Goal: Transaction & Acquisition: Subscribe to service/newsletter

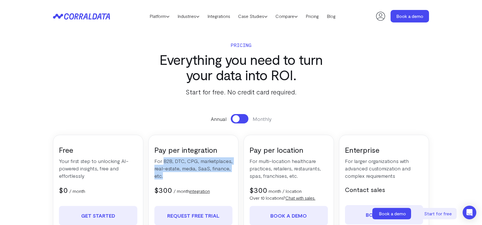
drag, startPoint x: 163, startPoint y: 161, endPoint x: 211, endPoint y: 174, distance: 49.6
click at [211, 174] on p "For B2B, DTC, CPG, marketplaces, real-estate, media, SaaS, finance, etc." at bounding box center [193, 168] width 78 height 22
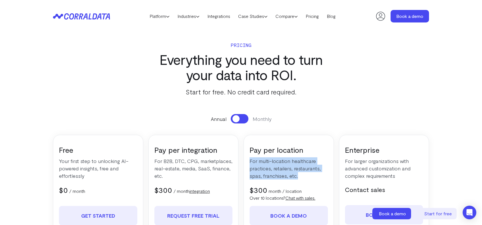
drag, startPoint x: 248, startPoint y: 162, endPoint x: 303, endPoint y: 179, distance: 57.5
click at [303, 179] on div "Pay per location For multi-location healthcare practices, retailers, restaurant…" at bounding box center [288, 223] width 90 height 177
click at [303, 179] on p "For multi-location healthcare practices, retailers, restaurants, spas, franchis…" at bounding box center [288, 168] width 78 height 22
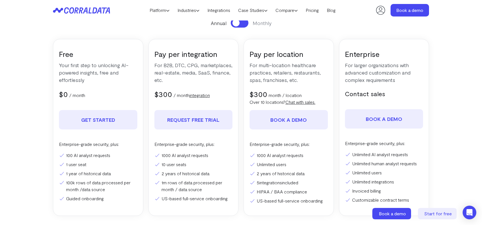
scroll to position [83, 0]
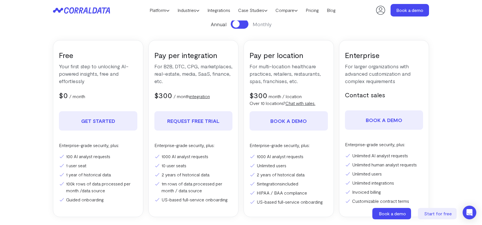
click at [239, 24] on span at bounding box center [235, 24] width 7 height 7
click at [239, 24] on button at bounding box center [240, 23] width 18 height 9
click at [243, 24] on button at bounding box center [240, 23] width 18 height 9
click at [243, 24] on span at bounding box center [243, 24] width 7 height 7
click at [243, 24] on button at bounding box center [240, 23] width 18 height 9
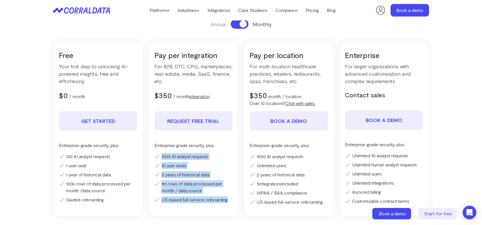
drag, startPoint x: 161, startPoint y: 158, endPoint x: 232, endPoint y: 200, distance: 82.8
click at [232, 201] on ul "1000 AI analyst requests 10 user seats 2 years of historical data 1m rows of da…" at bounding box center [193, 178] width 78 height 50
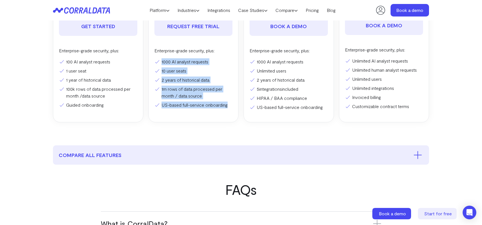
click at [213, 105] on li "US-based full-service onboarding" at bounding box center [193, 105] width 78 height 7
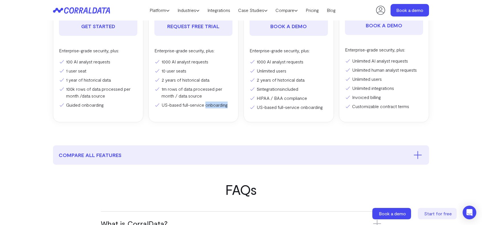
click at [213, 105] on li "US-based full-service onboarding" at bounding box center [193, 105] width 78 height 7
click at [218, 121] on div "Pay per integration For B2B, DTC, CPG, marketplaces, real-estate, media, SaaS, …" at bounding box center [193, 33] width 90 height 177
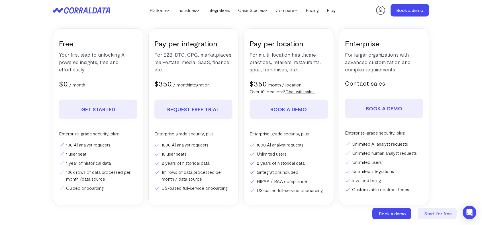
scroll to position [83, 0]
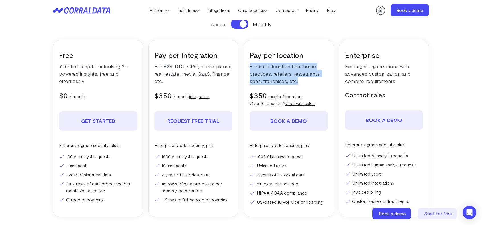
drag, startPoint x: 249, startPoint y: 66, endPoint x: 299, endPoint y: 81, distance: 51.6
click at [299, 81] on p "For multi-location healthcare practices, retailers, restaurants, spas, franchis…" at bounding box center [288, 74] width 78 height 22
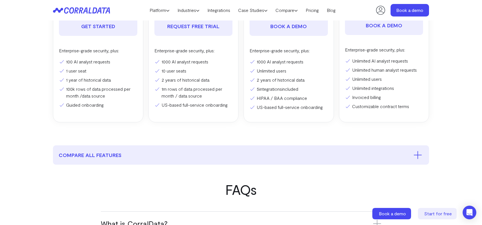
scroll to position [273, 0]
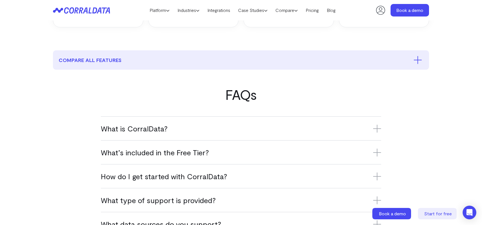
click at [300, 126] on h3 "What is CorralData?" at bounding box center [241, 128] width 280 height 9
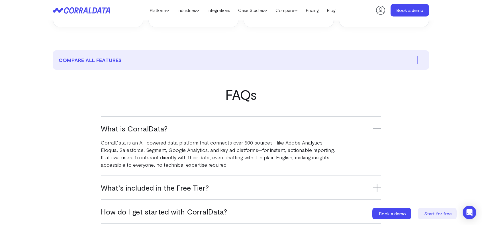
scroll to position [368, 0]
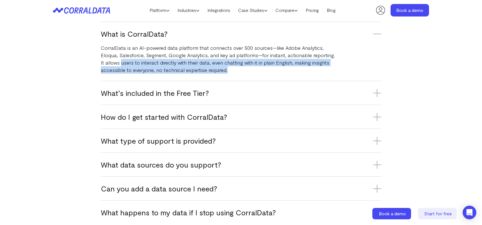
drag, startPoint x: 121, startPoint y: 61, endPoint x: 235, endPoint y: 70, distance: 114.0
click at [235, 70] on p "CorralData is an AI-powered data platform that connects over 500 sources—like A…" at bounding box center [218, 59] width 235 height 30
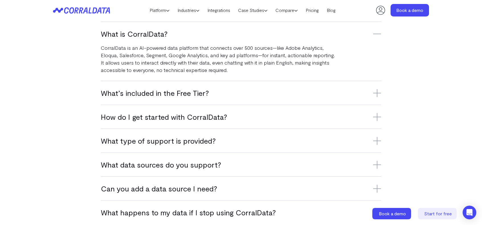
click at [222, 118] on h3 "How do I get started with CorralData?" at bounding box center [241, 116] width 280 height 9
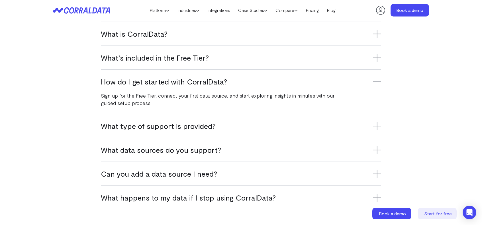
click at [216, 58] on h3 "What’s included in the Free Tier?" at bounding box center [241, 57] width 280 height 9
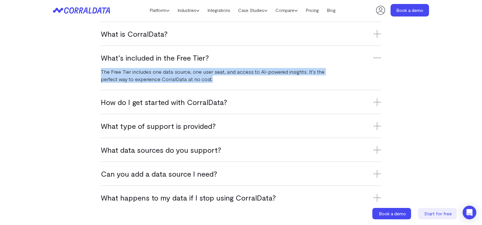
drag, startPoint x: 198, startPoint y: 75, endPoint x: 99, endPoint y: 71, distance: 100.0
click at [99, 71] on div "FAQs What is CorralData? CorralData is an AI-powered data platform that connect…" at bounding box center [241, 101] width 410 height 218
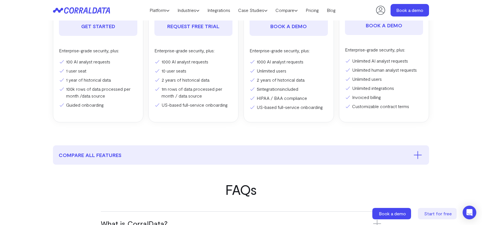
scroll to position [83, 0]
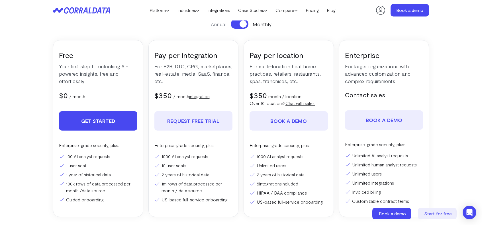
click at [97, 126] on link "Get Started" at bounding box center [98, 120] width 78 height 19
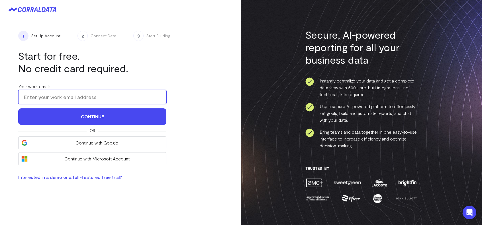
click at [81, 94] on input "Your work email:" at bounding box center [92, 97] width 148 height 14
type input "krishna.barri@secretmedspa.com"
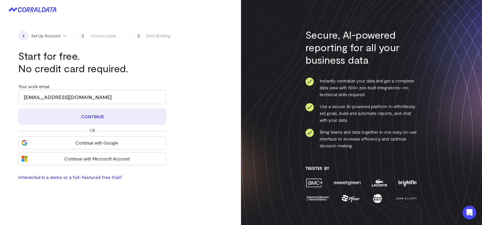
click at [91, 117] on button "Continue" at bounding box center [92, 117] width 148 height 17
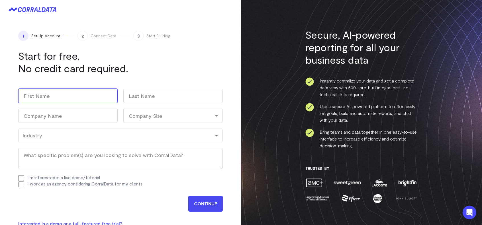
click at [70, 100] on input "First" at bounding box center [67, 96] width 99 height 14
type input "Krishna"
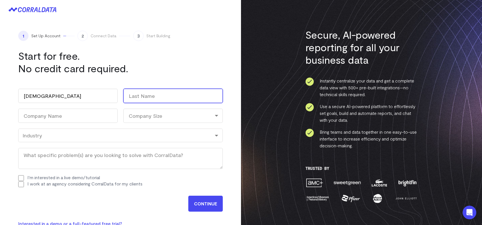
type input "Barri"
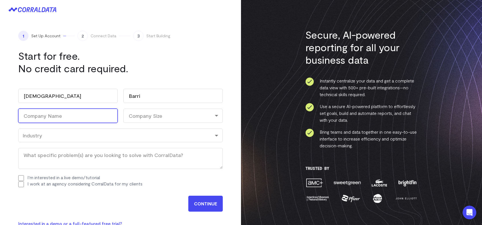
type input "Secret Med Spa"
click at [148, 116] on div "Company Size" at bounding box center [172, 116] width 99 height 14
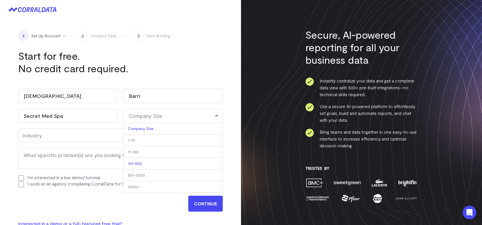
click at [142, 161] on li "101-500" at bounding box center [172, 164] width 99 height 12
select select "101-500"
click at [63, 141] on div "Industry" at bounding box center [120, 136] width 204 height 14
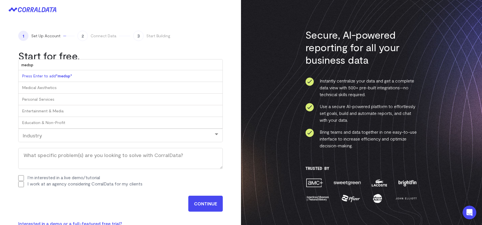
type input "medspa"
click at [45, 65] on input "medspa" at bounding box center [121, 65] width 204 height 11
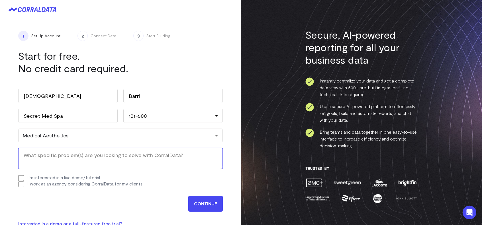
click at [50, 158] on textarea "What specific problem(s) are you looking to solve with CorralData? (Required)" at bounding box center [120, 158] width 204 height 21
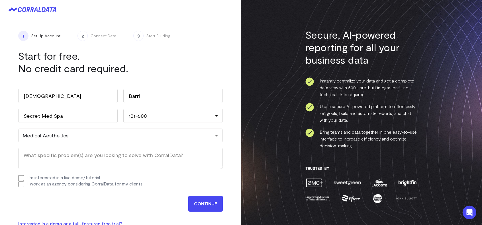
click at [23, 178] on div "Work email (Required) krishna.barri@secretmedspa.com Name Krishna First Barri L…" at bounding box center [120, 138] width 204 height 110
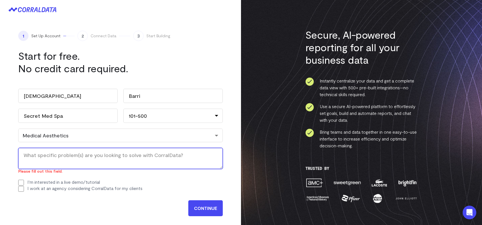
click at [55, 163] on textarea "What specific problem(s) are you looking to solve with CorralData? (Required)" at bounding box center [120, 158] width 204 height 21
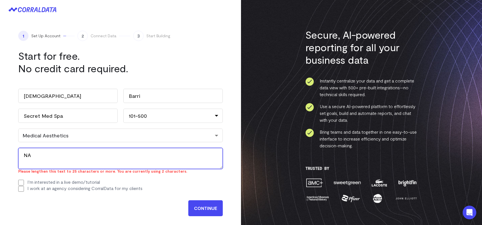
type textarea "NA"
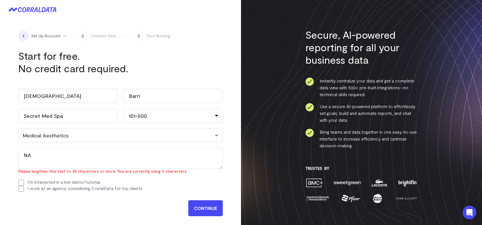
click at [70, 192] on div "Work email (Required) krishna.barri@secretmedspa.com Name Krishna First Barri L…" at bounding box center [120, 140] width 204 height 114
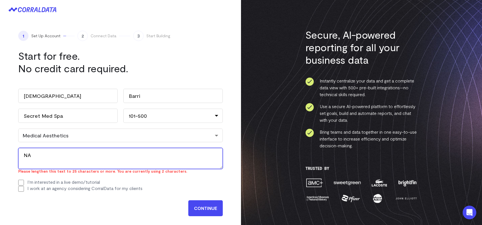
click at [69, 166] on textarea "NA" at bounding box center [120, 158] width 204 height 21
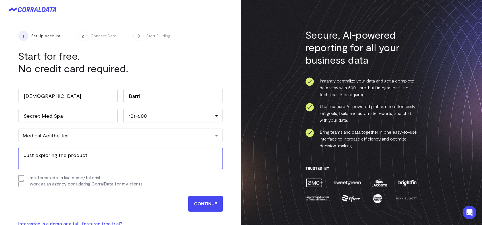
type textarea "Just exploring the product"
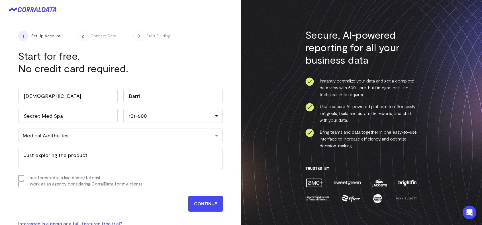
drag, startPoint x: 96, startPoint y: 195, endPoint x: 38, endPoint y: 188, distance: 58.2
click at [95, 196] on div "CONTINUE" at bounding box center [120, 202] width 204 height 19
click at [202, 210] on input "CONTINUE" at bounding box center [205, 204] width 34 height 16
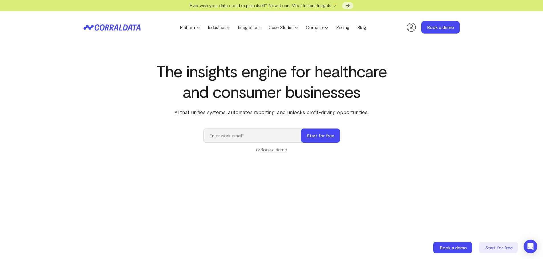
click at [408, 28] on icon at bounding box center [410, 27] width 11 height 11
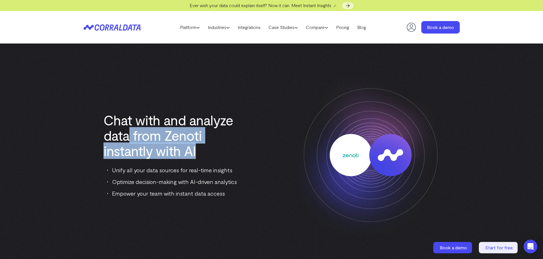
drag, startPoint x: 174, startPoint y: 138, endPoint x: 233, endPoint y: 151, distance: 60.7
click at [233, 151] on h1 "Chat with and analyze data from Zenoti instantly with AI" at bounding box center [172, 135] width 138 height 46
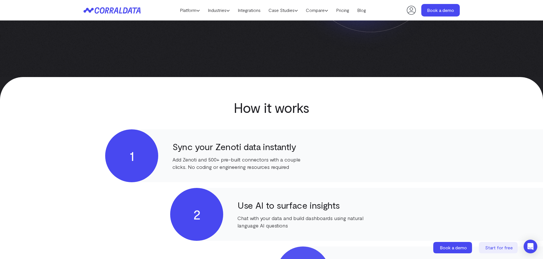
scroll to position [273, 0]
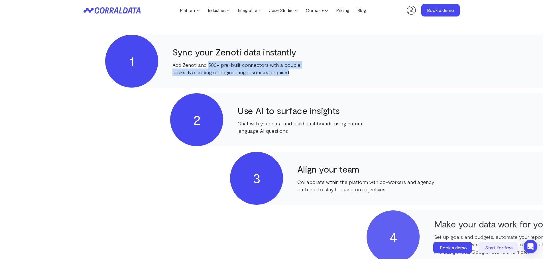
drag, startPoint x: 209, startPoint y: 64, endPoint x: 313, endPoint y: 73, distance: 104.3
click at [313, 73] on div "1 Sync your Zenoti data instantly Add Zenoti and 500+ pre-built connectors with…" at bounding box center [387, 61] width 564 height 53
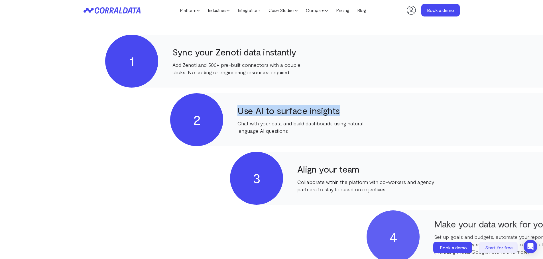
drag, startPoint x: 239, startPoint y: 111, endPoint x: 371, endPoint y: 111, distance: 132.1
click at [371, 111] on h4 "Use AI to surface insights" at bounding box center [305, 110] width 137 height 10
click at [376, 149] on div "1 Sync your Zenoti data instantly Add Zenoti and 500+ pre-built connectors with…" at bounding box center [271, 149] width 376 height 229
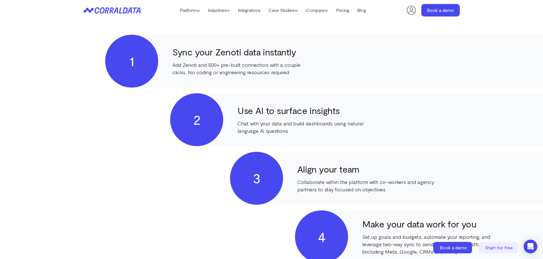
scroll to position [368, 0]
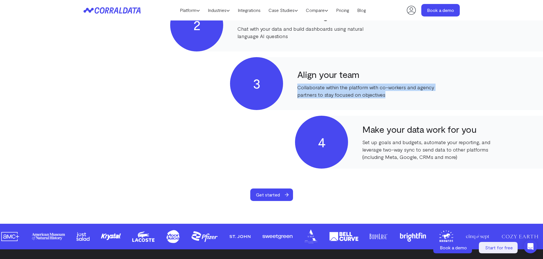
drag, startPoint x: 299, startPoint y: 88, endPoint x: 388, endPoint y: 93, distance: 89.3
click at [388, 93] on p "Collaborate within the platform with co-workers and agency partners to stay foc…" at bounding box center [365, 91] width 137 height 15
drag, startPoint x: 388, startPoint y: 93, endPoint x: 303, endPoint y: 89, distance: 85.3
click at [303, 89] on p "Collaborate within the platform with co-workers and agency partners to stay foc…" at bounding box center [365, 91] width 137 height 15
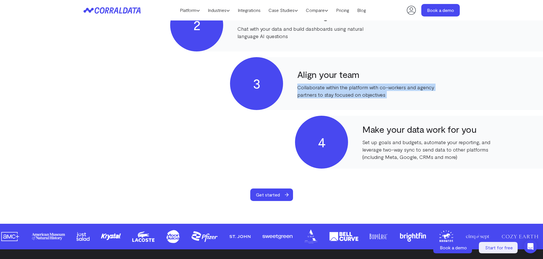
click at [303, 89] on p "Collaborate within the platform with co-workers and agency partners to stay foc…" at bounding box center [365, 91] width 137 height 15
drag, startPoint x: 299, startPoint y: 87, endPoint x: 396, endPoint y: 94, distance: 97.4
click at [396, 94] on p "Collaborate within the platform with co-workers and agency partners to stay foc…" at bounding box center [365, 91] width 137 height 15
click at [397, 94] on p "Collaborate within the platform with co-workers and agency partners to stay foc…" at bounding box center [365, 91] width 137 height 15
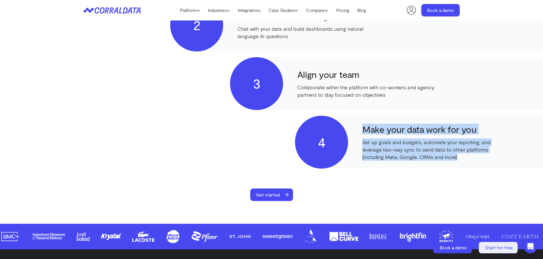
drag, startPoint x: 362, startPoint y: 132, endPoint x: 488, endPoint y: 158, distance: 128.6
click at [488, 159] on p "Set up goals and budgets, automate your reporting, and leverage two-way sync to…" at bounding box center [430, 150] width 137 height 22
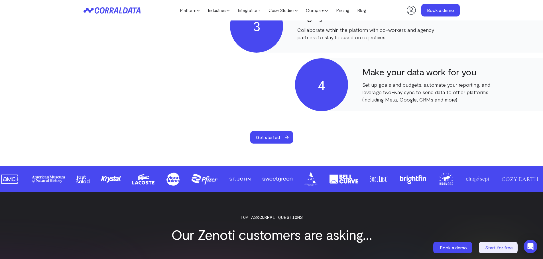
scroll to position [463, 0]
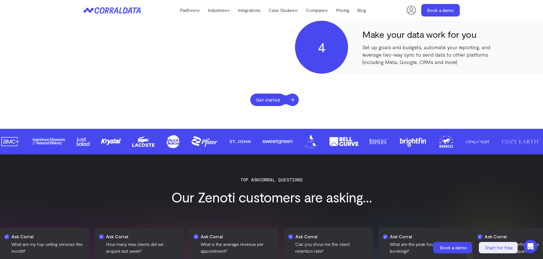
click at [279, 100] on span "Get started" at bounding box center [267, 100] width 35 height 13
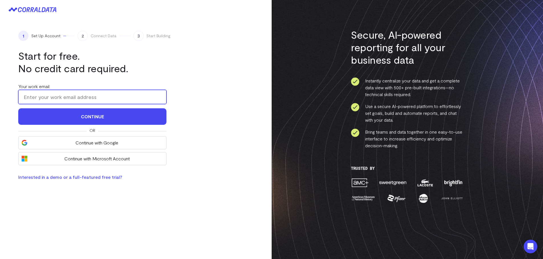
click at [90, 102] on input "Your work email:" at bounding box center [92, 97] width 148 height 14
type input "krishna.barri@secretmedspa.com"
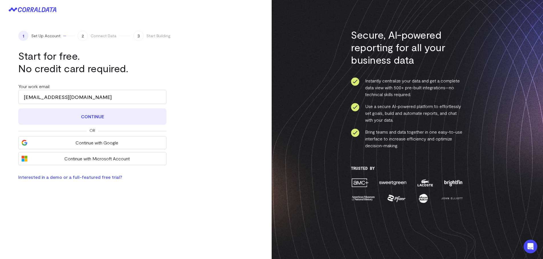
click at [104, 117] on button "Continue" at bounding box center [92, 117] width 148 height 17
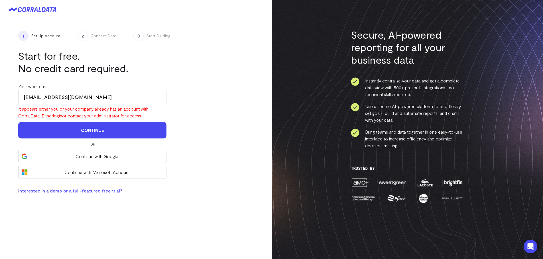
click at [60, 116] on link "login" at bounding box center [57, 115] width 9 height 5
